Goal: Transaction & Acquisition: Purchase product/service

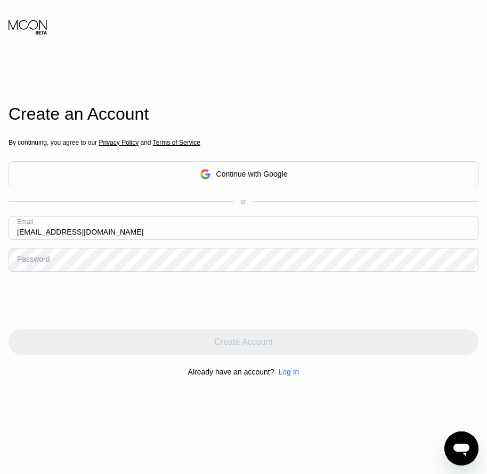
type input "[EMAIL_ADDRESS][DOMAIN_NAME]"
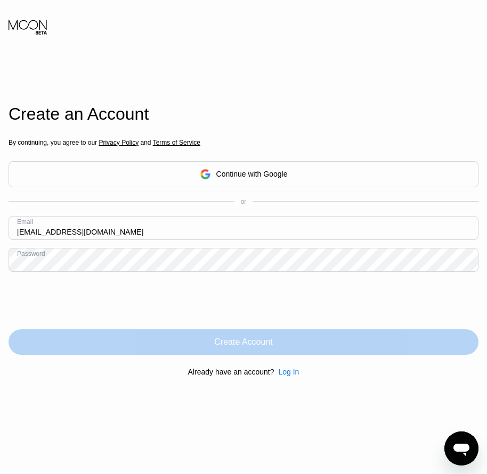
click at [253, 345] on div "Create Account" at bounding box center [243, 342] width 58 height 11
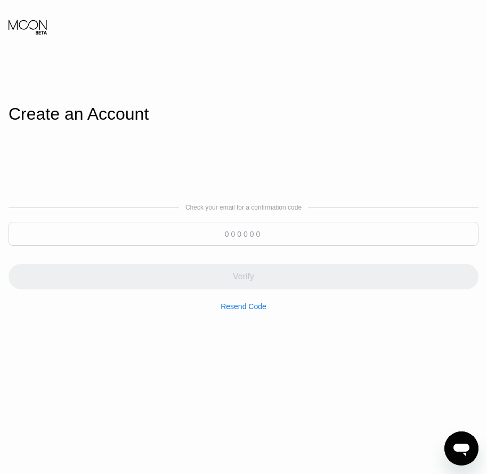
paste input "410088"
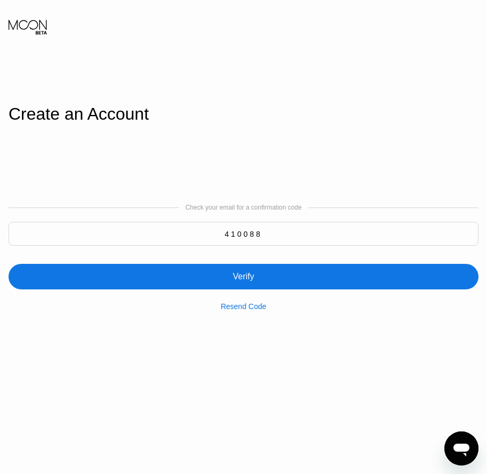
type input "410088"
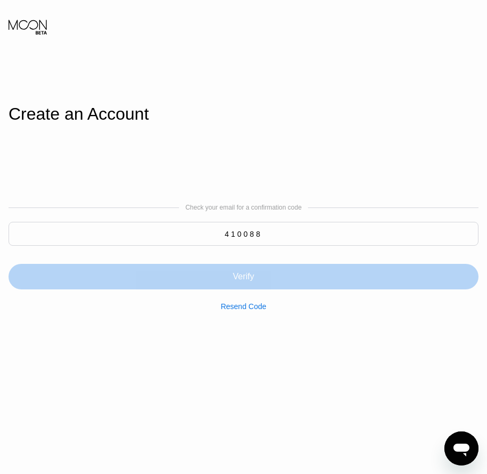
click at [249, 287] on div "Verify" at bounding box center [244, 277] width 470 height 26
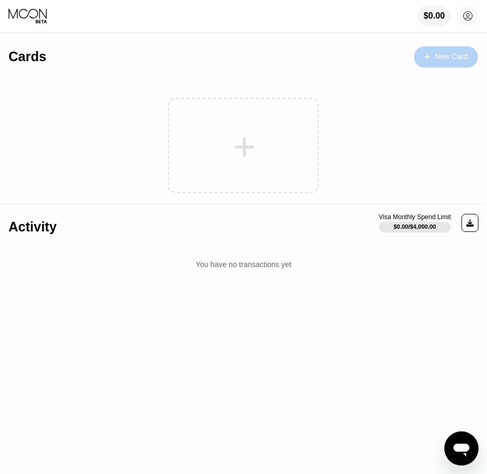
click at [448, 56] on div "New Card" at bounding box center [451, 56] width 33 height 9
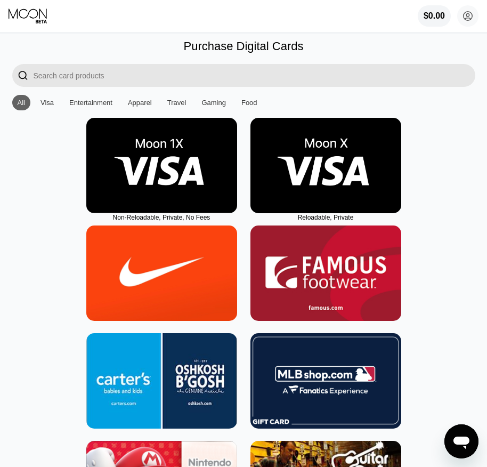
click at [336, 209] on img at bounding box center [325, 165] width 151 height 95
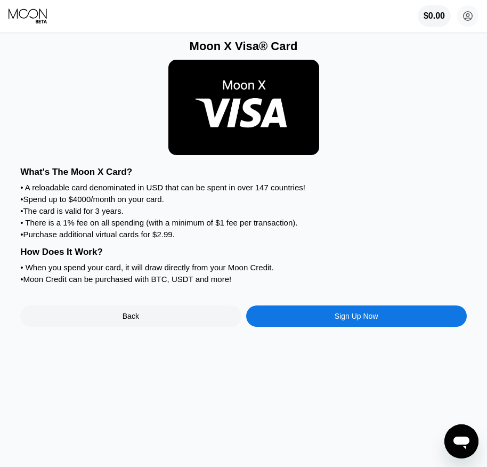
click at [354, 320] on div "Sign Up Now" at bounding box center [356, 316] width 44 height 9
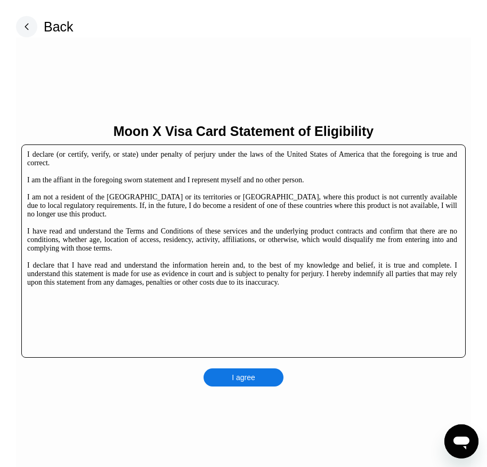
click at [264, 370] on div "Moon X Visa Card Statement of Eligibility I declare (or certify, verify, or sta…" at bounding box center [243, 254] width 455 height 435
click at [264, 380] on div "I agree" at bounding box center [243, 377] width 80 height 18
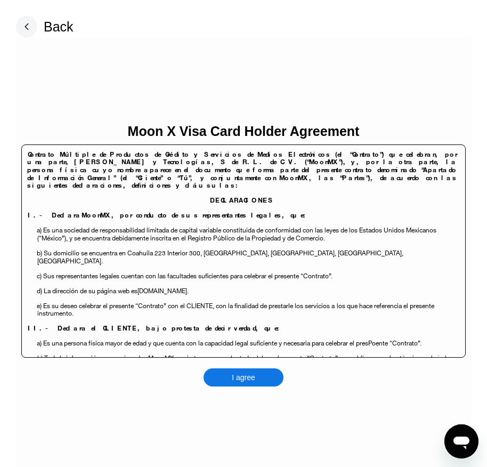
click at [259, 380] on div "I agree" at bounding box center [243, 377] width 80 height 18
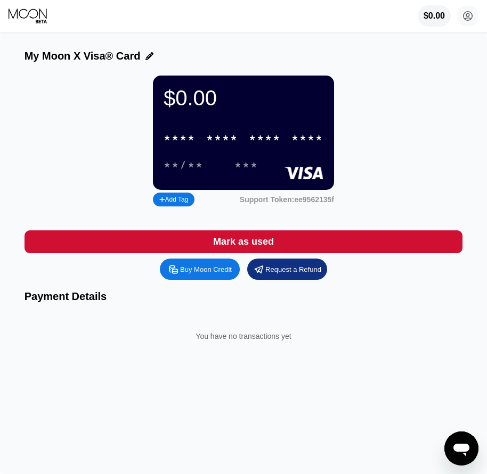
click at [426, 163] on div "$0.00 * * * * * * * * * * * * **** **/** *** Add Tag Support Token: ee9562135f" at bounding box center [243, 143] width 438 height 134
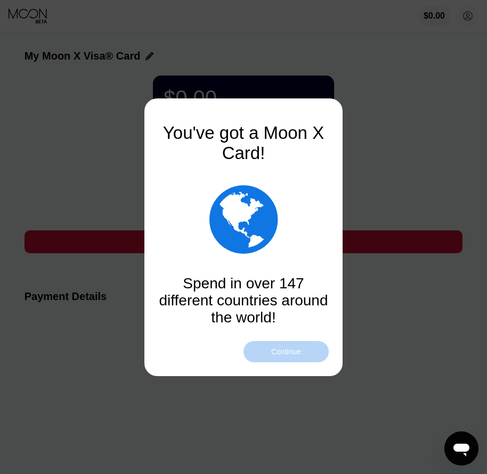
click at [290, 351] on div "Continue" at bounding box center [286, 352] width 30 height 9
click at [290, 354] on div "Continue" at bounding box center [286, 352] width 30 height 9
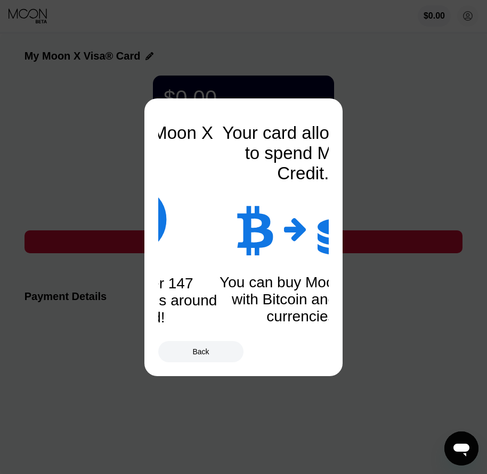
click at [291, 356] on div "Back" at bounding box center [243, 351] width 170 height 21
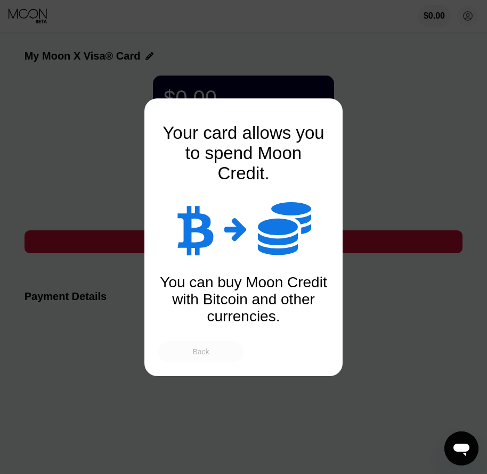
click at [208, 354] on div "Back" at bounding box center [200, 352] width 17 height 9
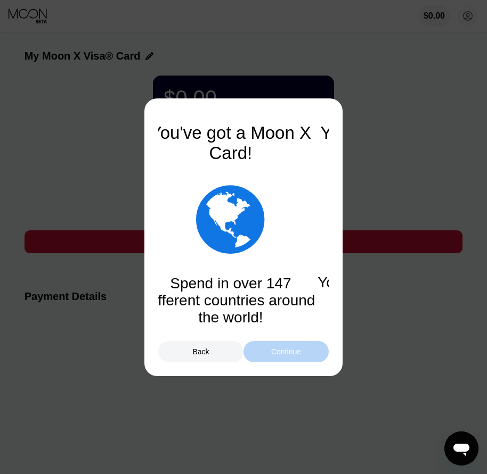
click at [260, 351] on div "Continue" at bounding box center [285, 351] width 85 height 21
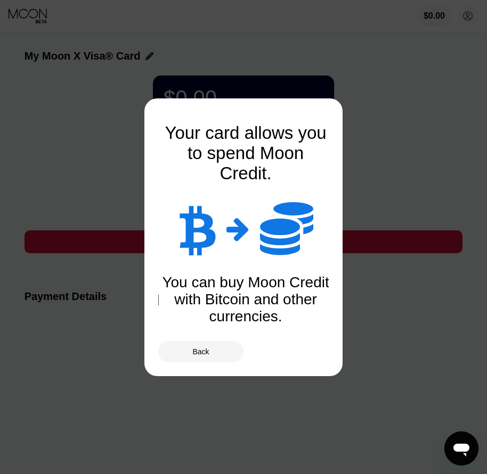
click at [418, 175] on div at bounding box center [247, 237] width 495 height 474
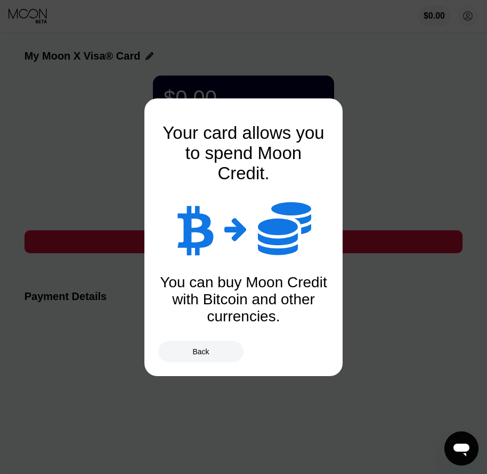
click at [433, 141] on div at bounding box center [247, 237] width 495 height 474
click at [216, 357] on div "Back" at bounding box center [200, 351] width 85 height 21
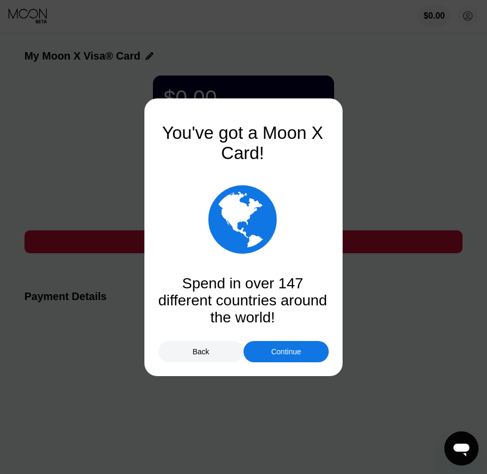
click at [215, 349] on div "Back" at bounding box center [200, 351] width 85 height 21
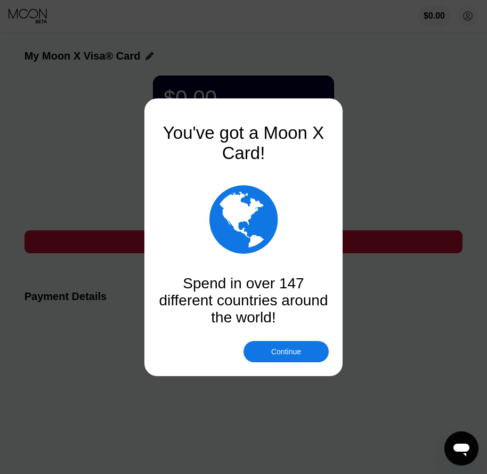
click at [283, 349] on div "Continue" at bounding box center [286, 352] width 30 height 9
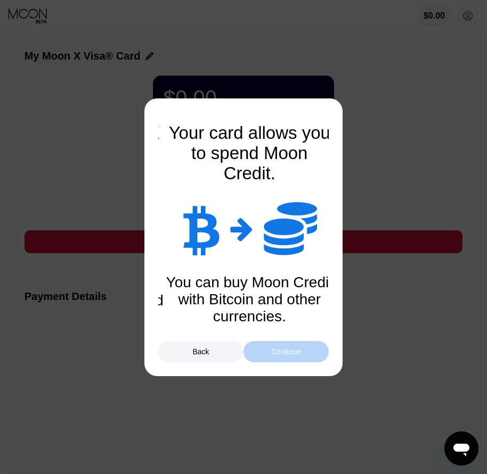
click at [279, 355] on div "Continue" at bounding box center [286, 352] width 30 height 9
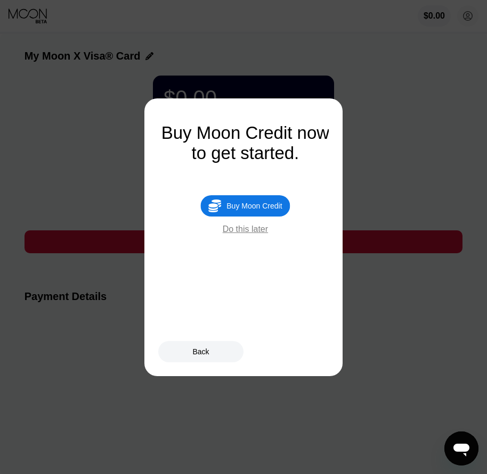
click at [247, 209] on div "Buy Moon Credit" at bounding box center [253, 206] width 55 height 9
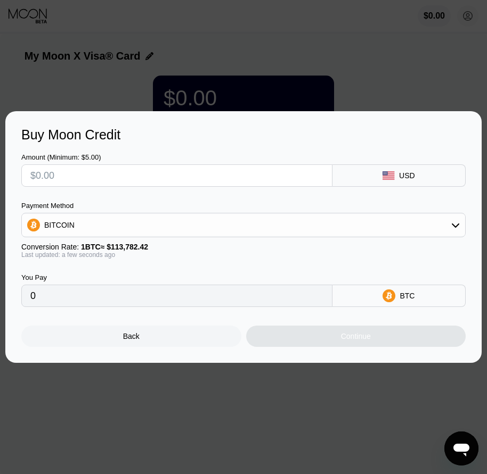
click at [133, 341] on div "Back" at bounding box center [131, 336] width 17 height 9
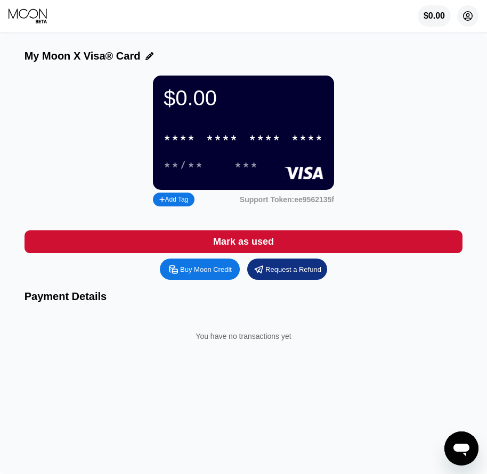
click at [463, 17] on icon at bounding box center [467, 16] width 9 height 9
